Goal: Information Seeking & Learning: Understand process/instructions

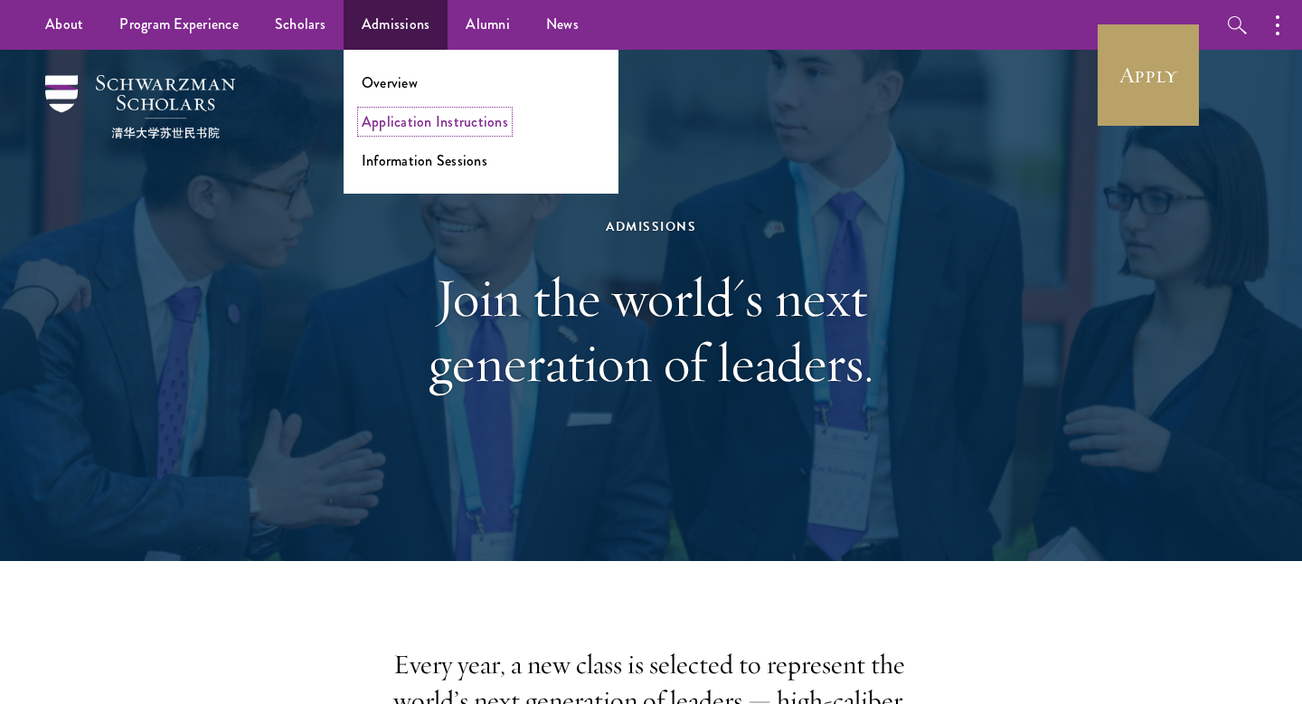
click at [385, 124] on link "Application Instructions" at bounding box center [435, 121] width 147 height 21
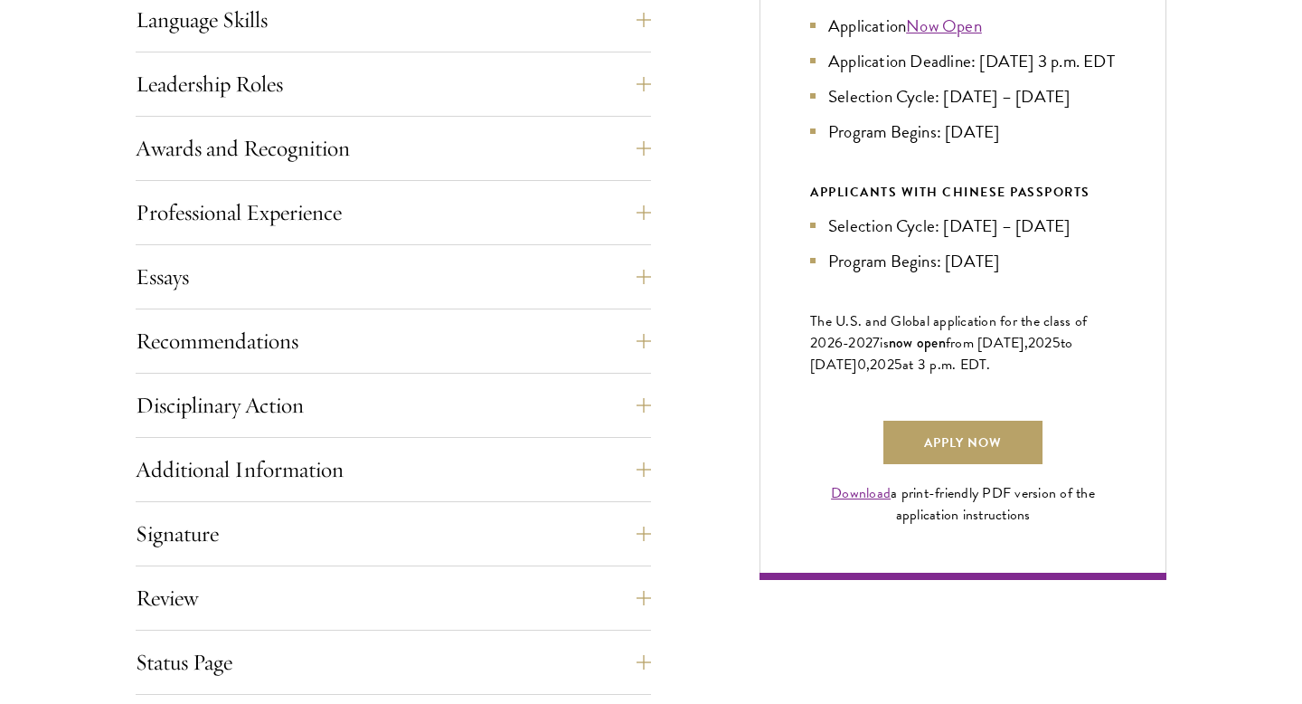
scroll to position [1051, 0]
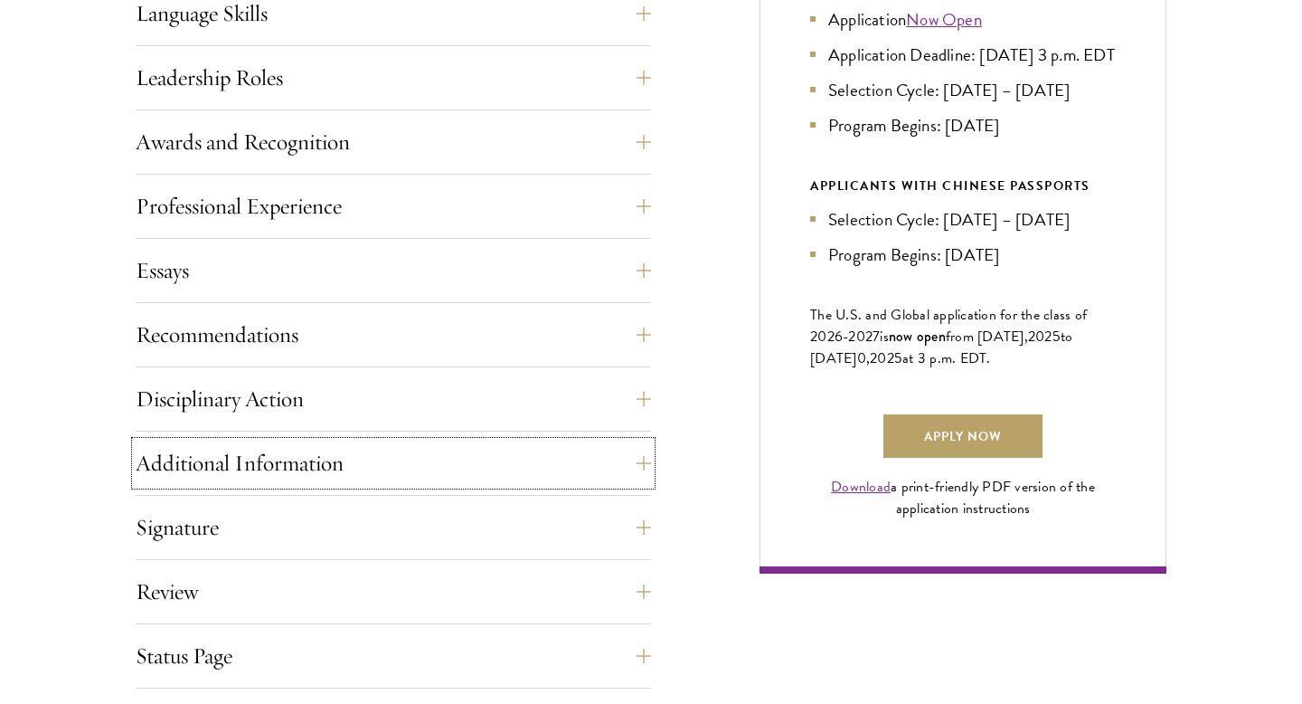
click at [341, 466] on button "Additional Information" at bounding box center [394, 462] width 516 height 43
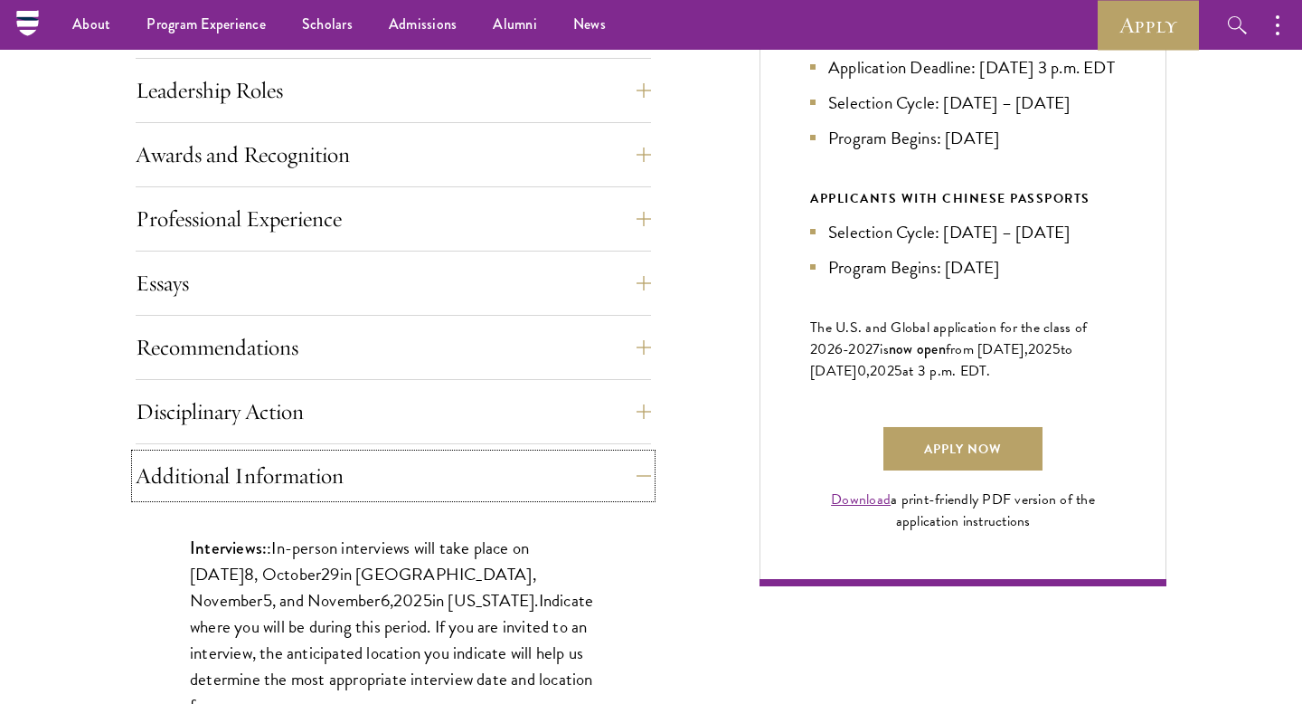
scroll to position [1037, 0]
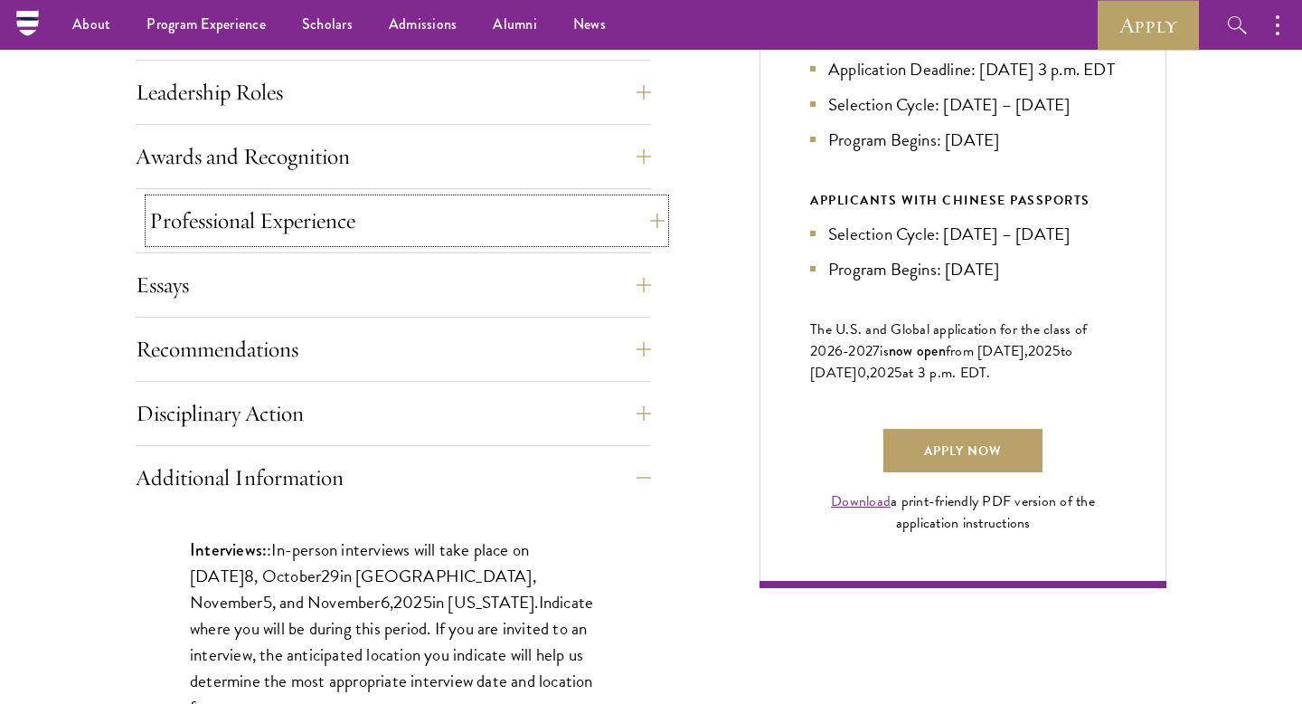
click at [418, 203] on button "Professional Experience" at bounding box center [407, 220] width 516 height 43
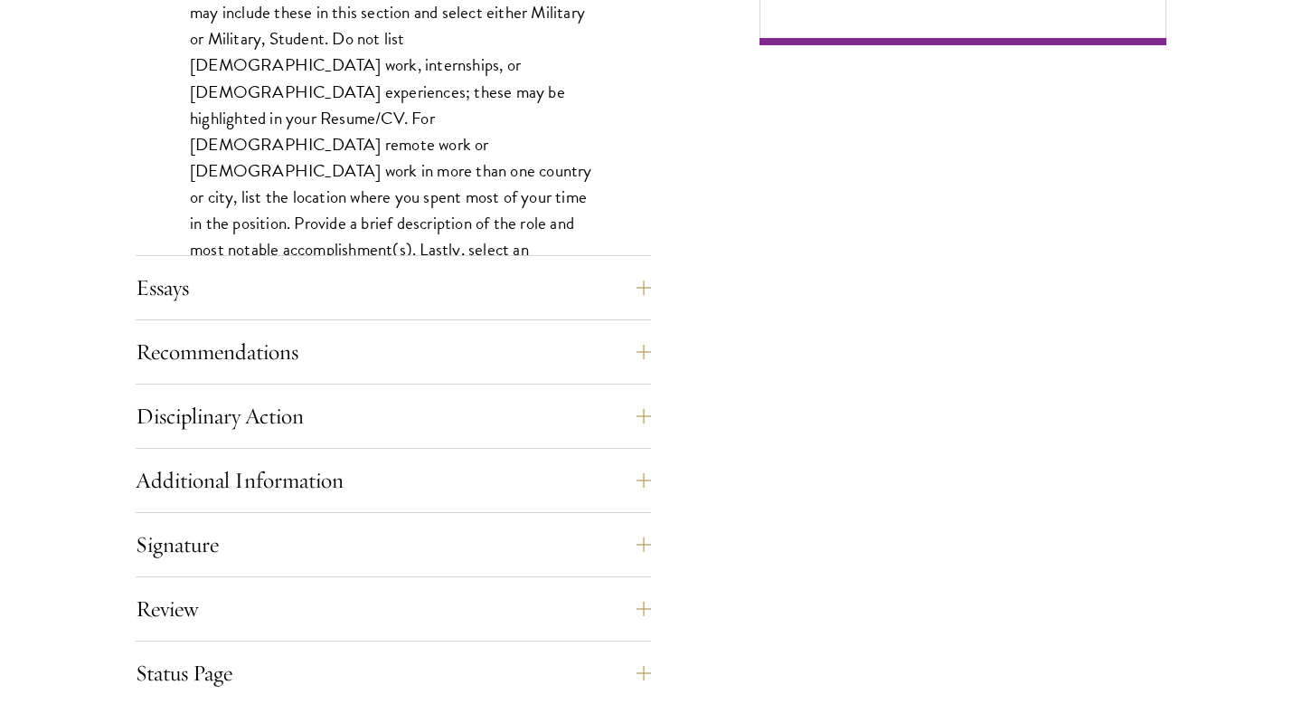
scroll to position [1583, 0]
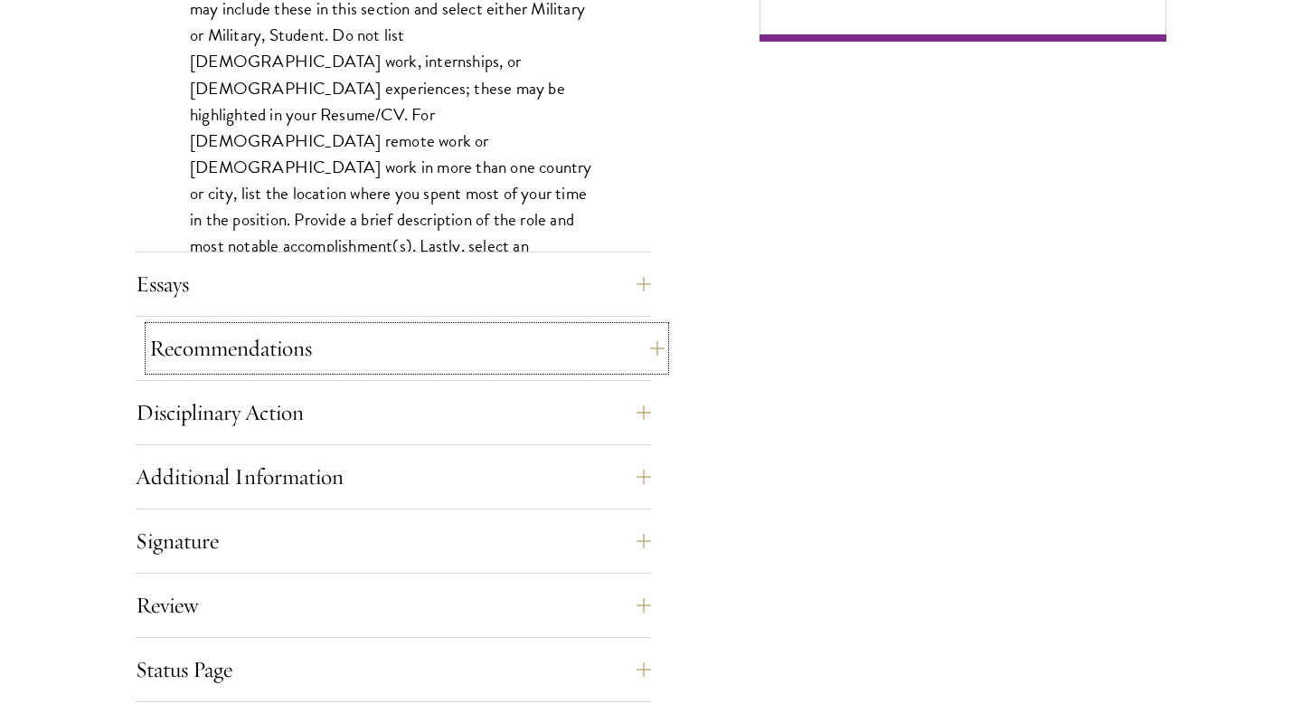
click at [379, 345] on button "Recommendations" at bounding box center [407, 348] width 516 height 43
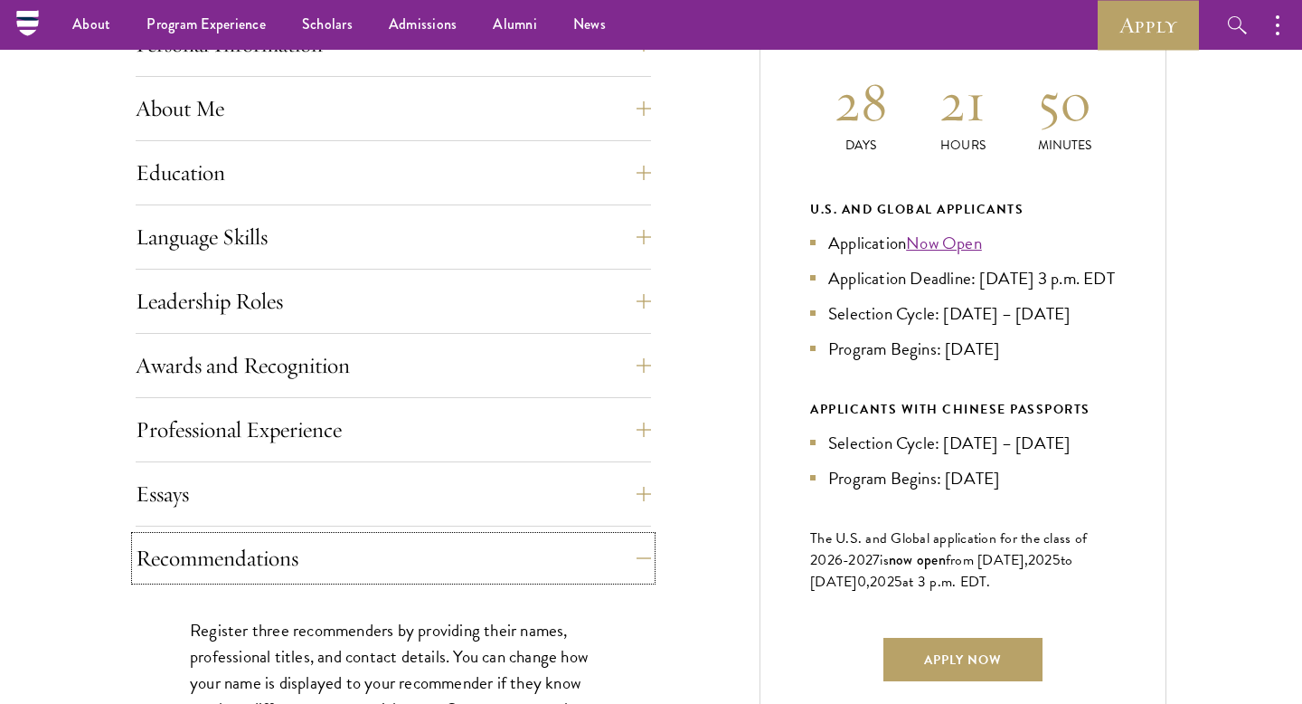
scroll to position [719, 0]
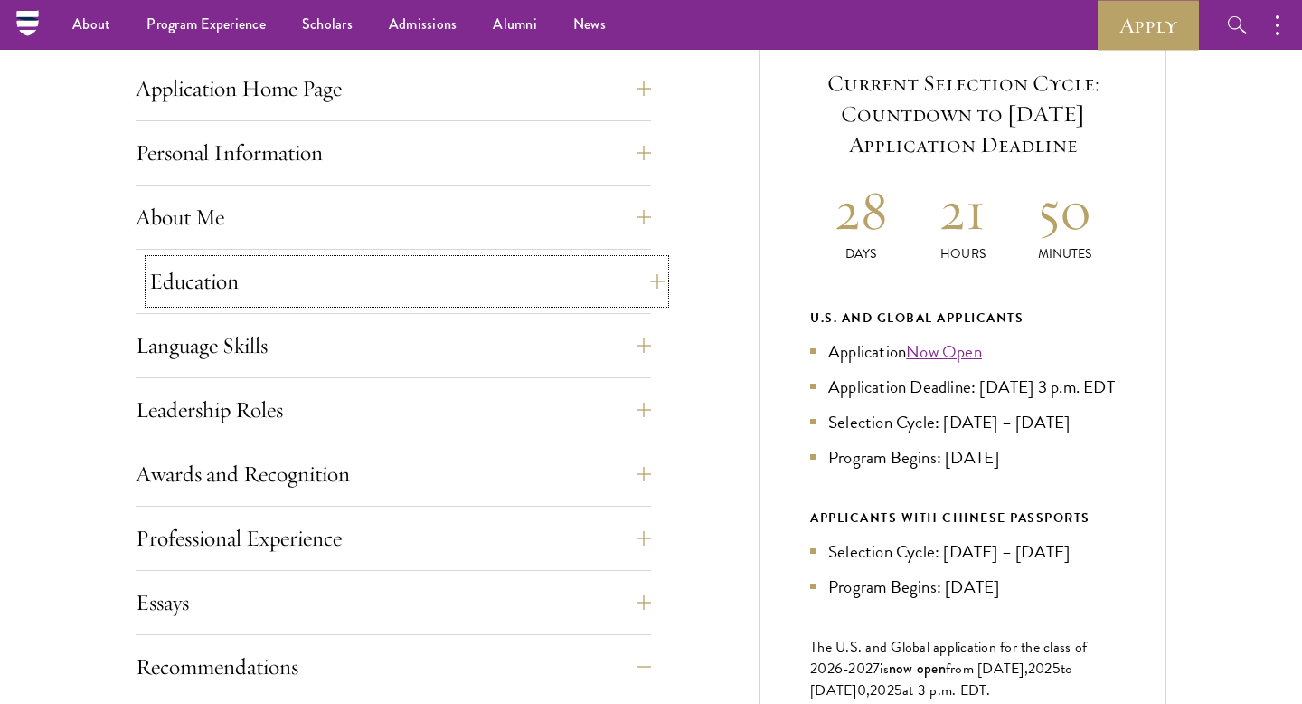
click at [384, 296] on button "Education" at bounding box center [407, 281] width 516 height 43
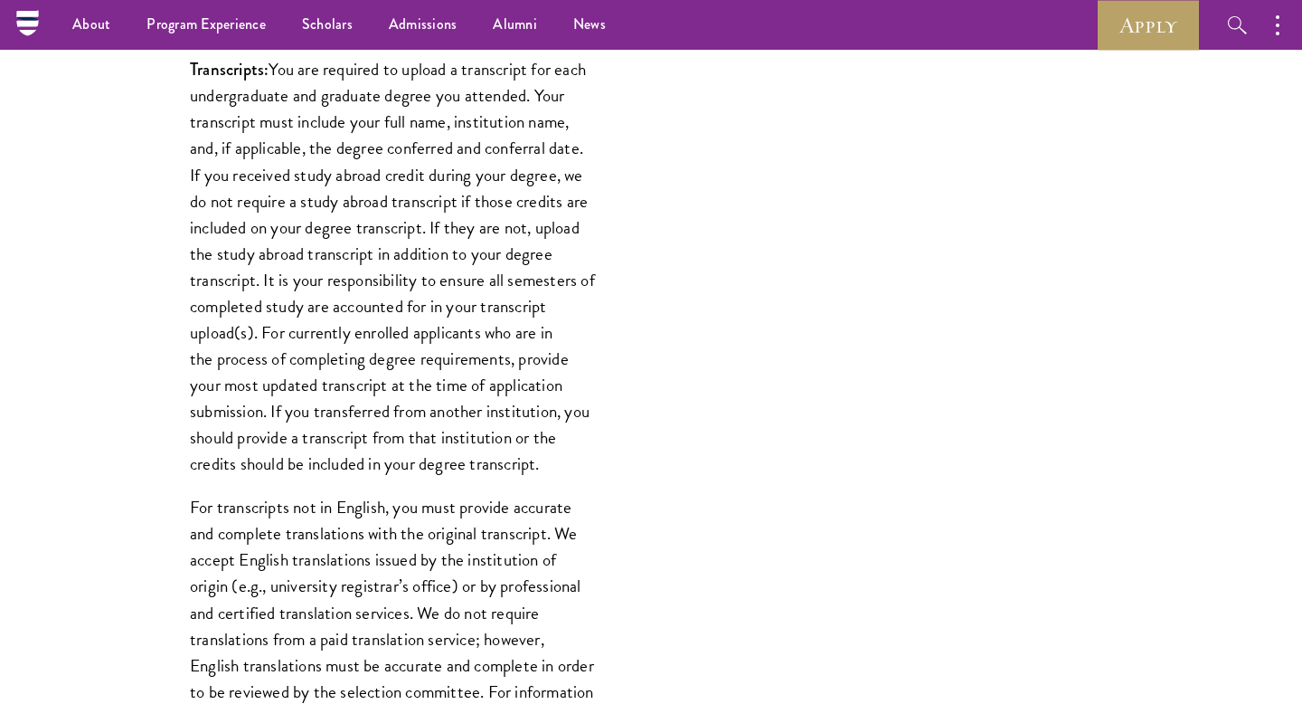
scroll to position [2015, 0]
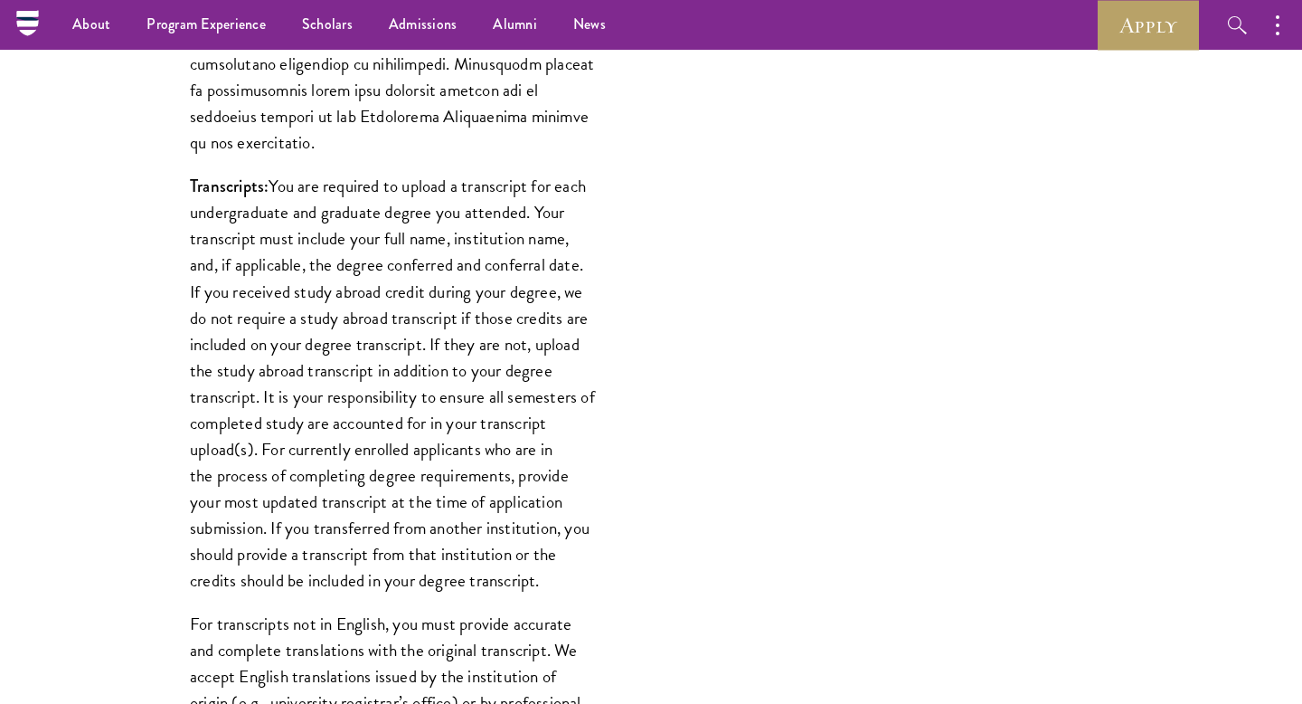
drag, startPoint x: 270, startPoint y: 157, endPoint x: 343, endPoint y: 436, distance: 287.8
click at [343, 436] on p "Transcripts: You are required to upload a transcript for each undergraduate and…" at bounding box center [393, 383] width 407 height 421
click at [274, 173] on p "Transcripts: You are required to upload a transcript for each undergraduate and…" at bounding box center [393, 383] width 407 height 421
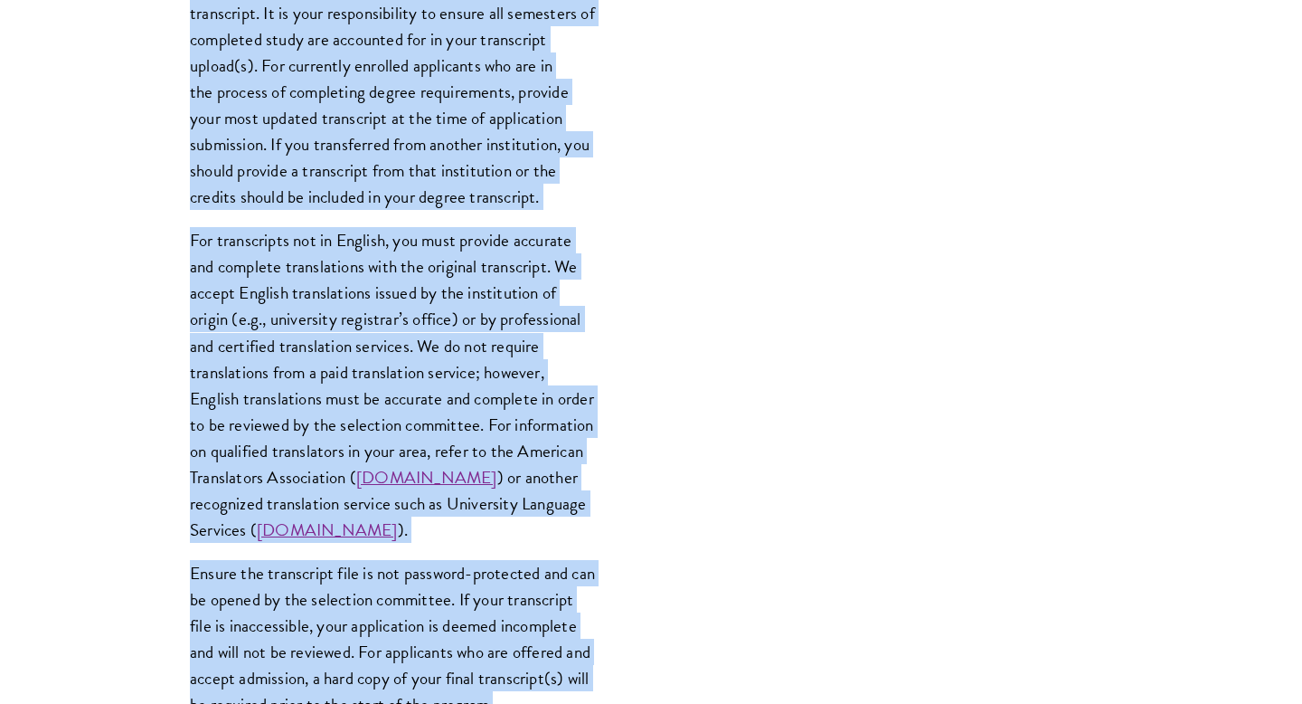
scroll to position [2439, 0]
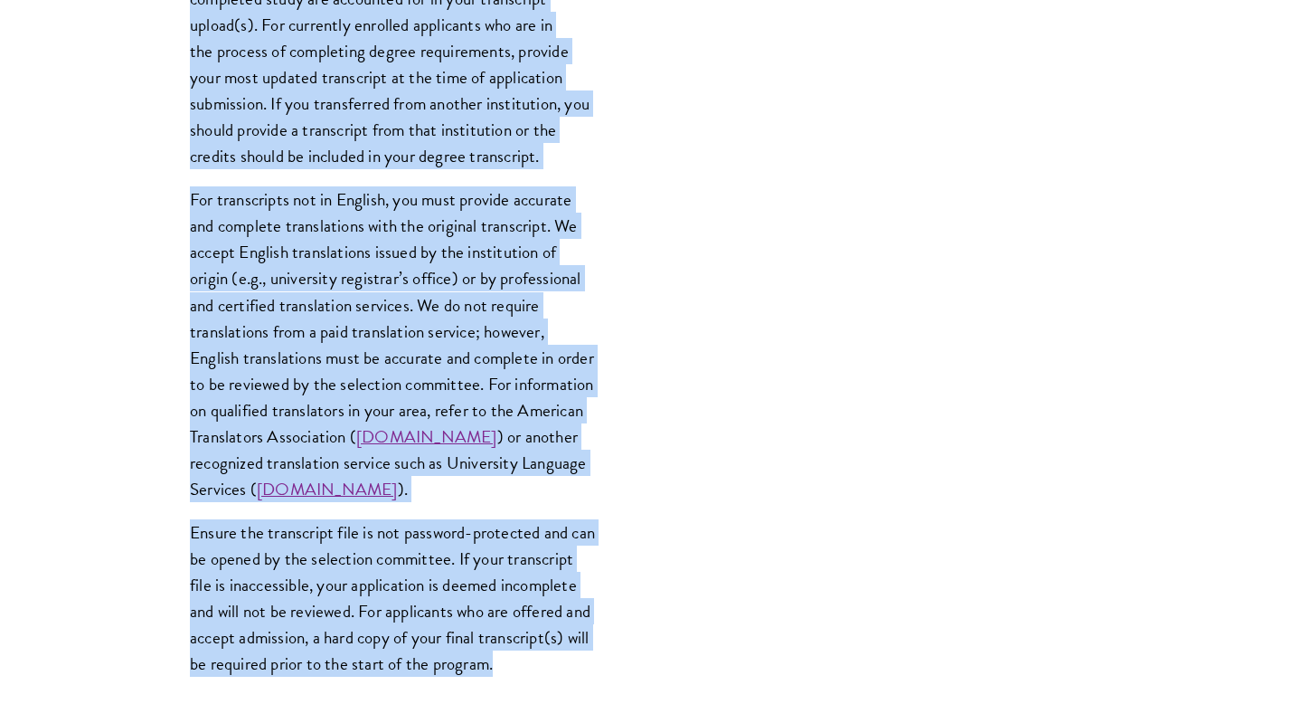
drag, startPoint x: 274, startPoint y: 159, endPoint x: 504, endPoint y: 671, distance: 561.1
copy div "You are required to upload a transcript for each undergraduate and graduate deg…"
